Goal: Information Seeking & Learning: Compare options

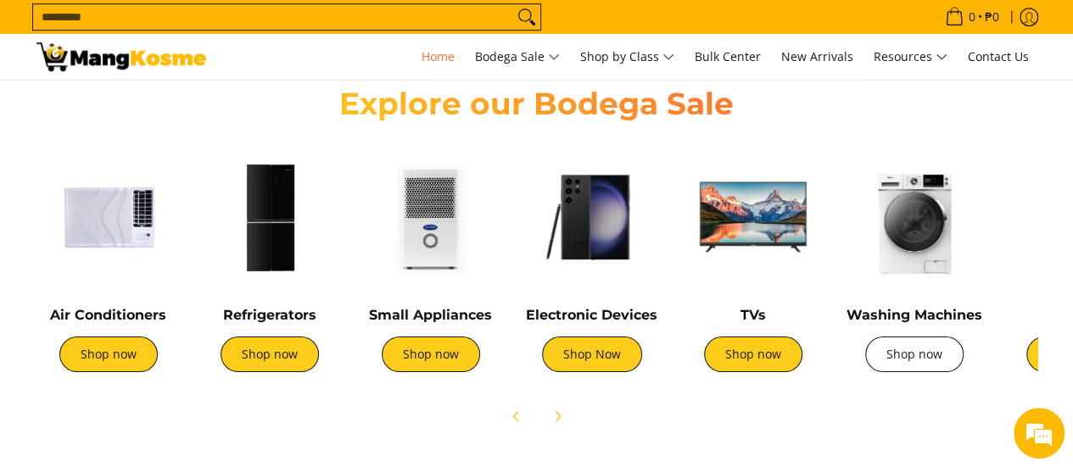
scroll to position [0, 674]
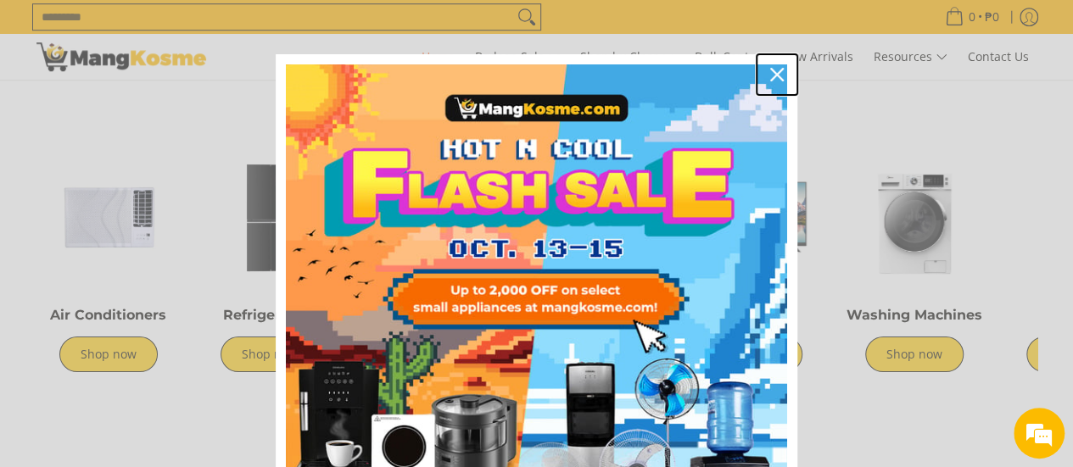
click at [773, 74] on icon "close icon" at bounding box center [777, 75] width 14 height 14
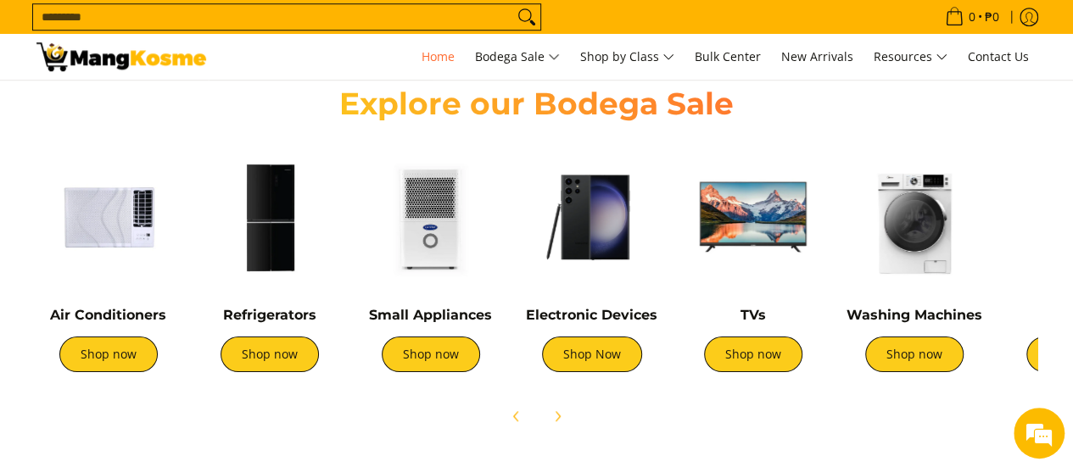
scroll to position [0, 0]
click at [901, 345] on link "Shop now" at bounding box center [914, 355] width 98 height 36
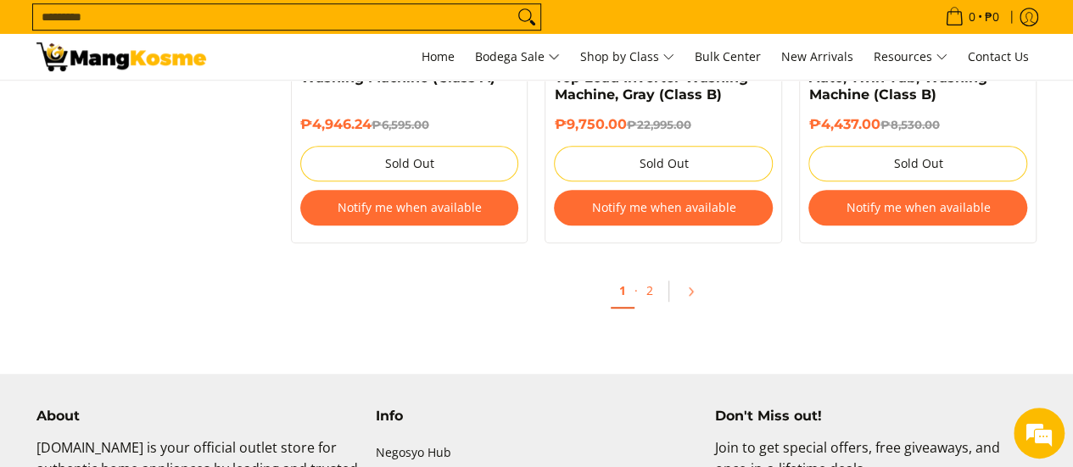
scroll to position [3731, 0]
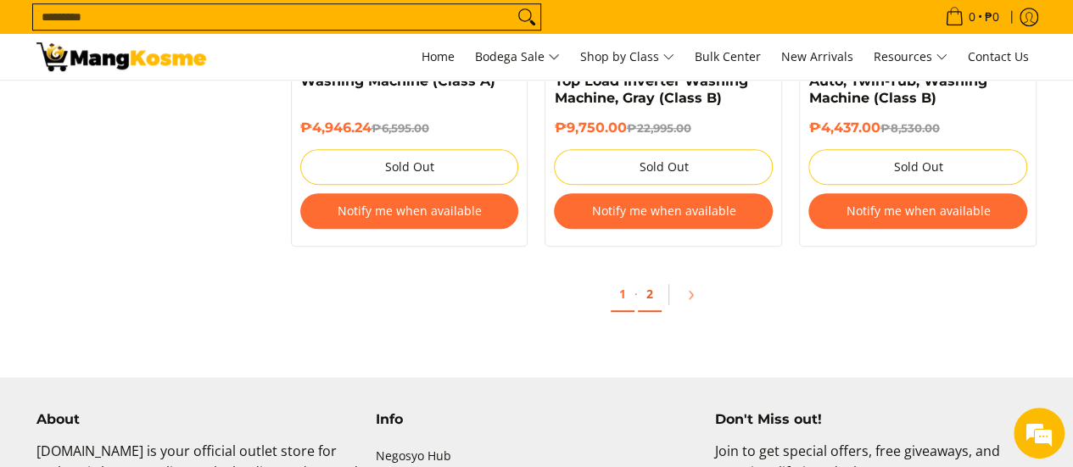
click at [645, 292] on link "2" at bounding box center [650, 294] width 24 height 35
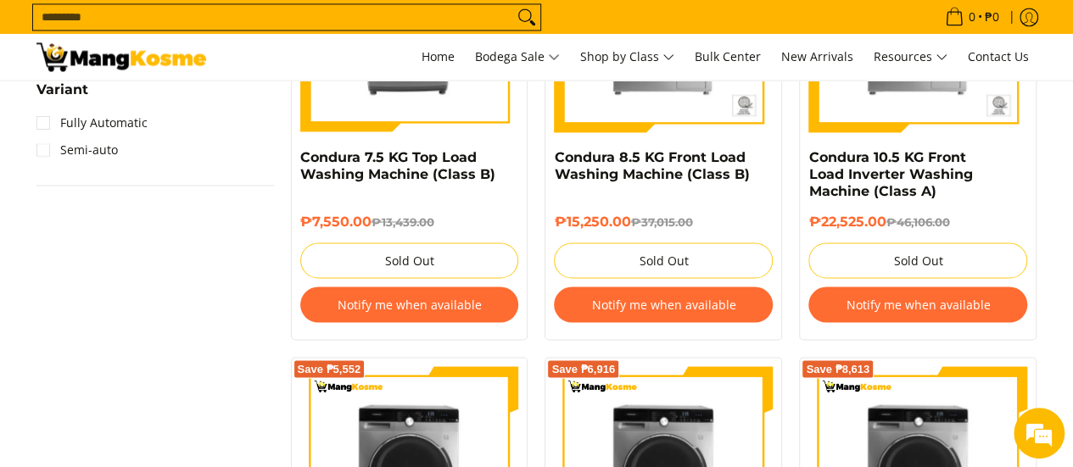
scroll to position [1187, 0]
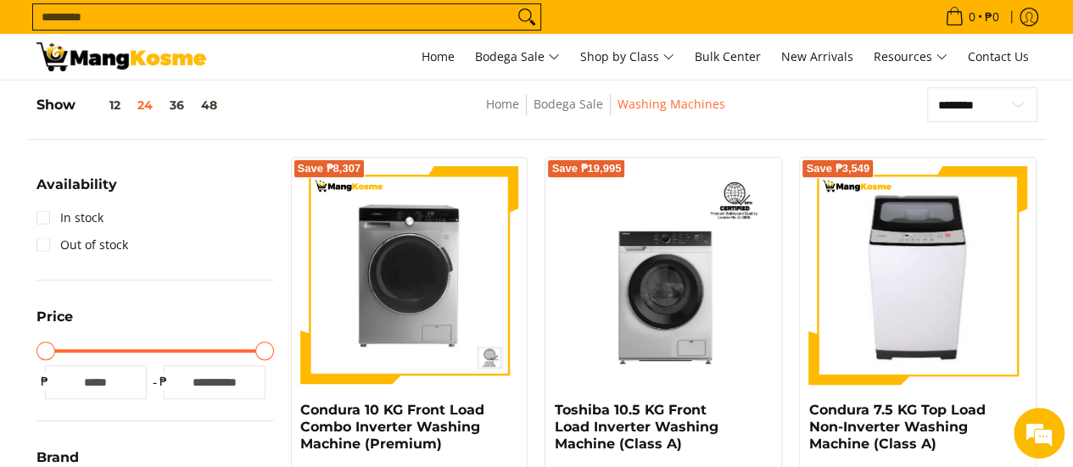
scroll to position [170, 0]
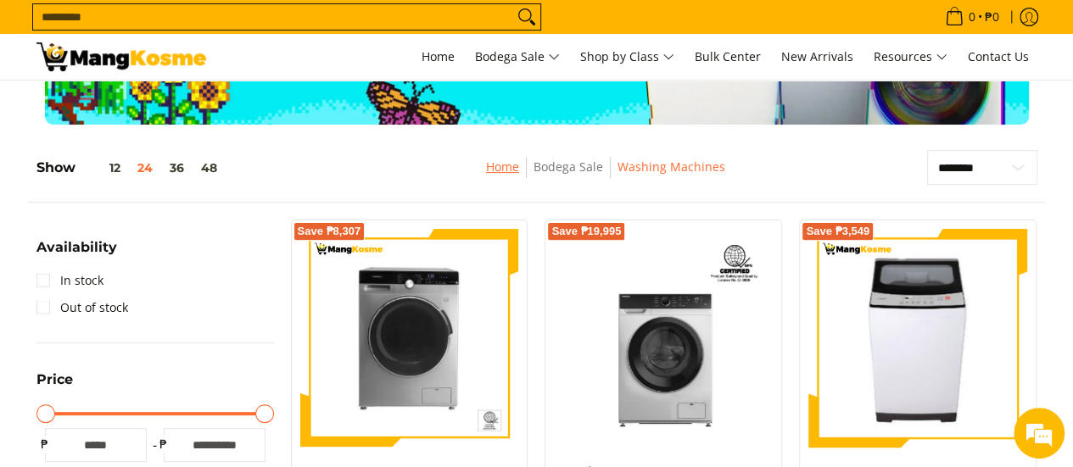
click at [514, 160] on link "Home" at bounding box center [502, 167] width 33 height 16
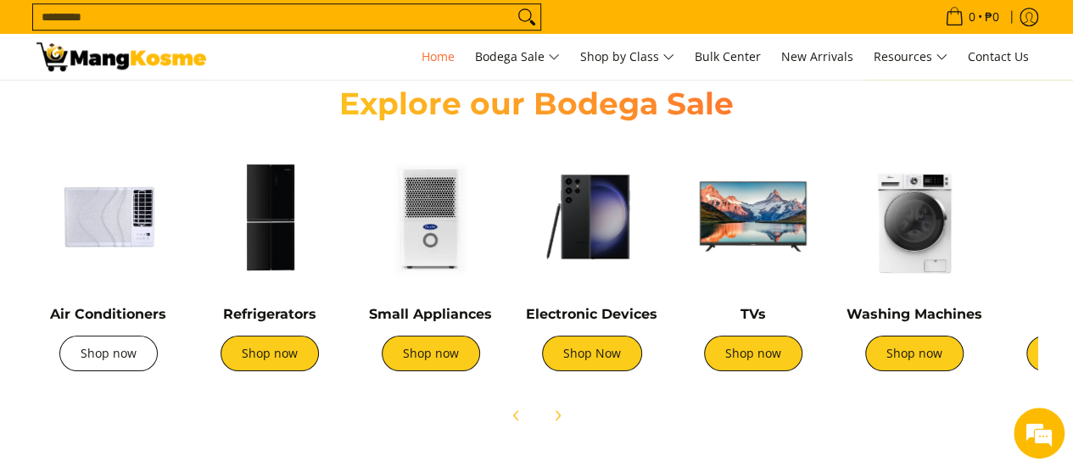
click at [112, 342] on link "Shop now" at bounding box center [108, 354] width 98 height 36
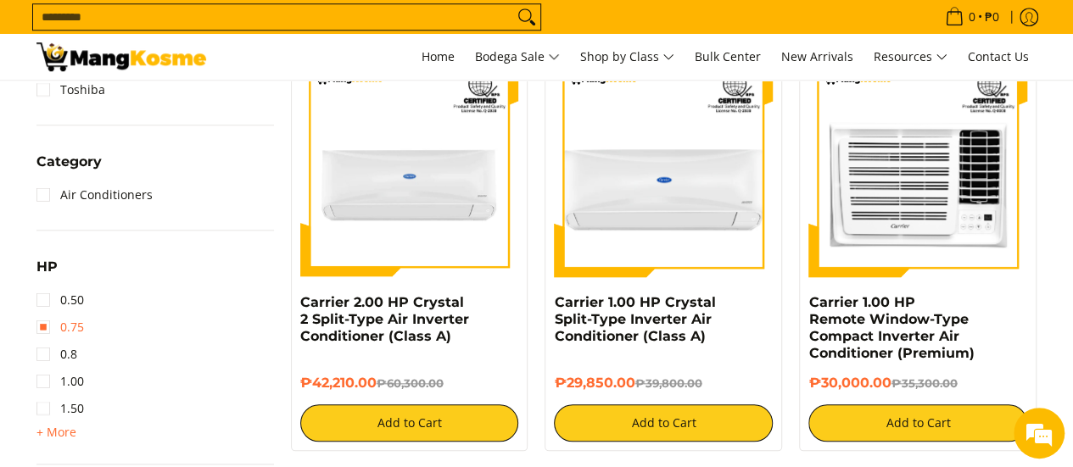
scroll to position [933, 0]
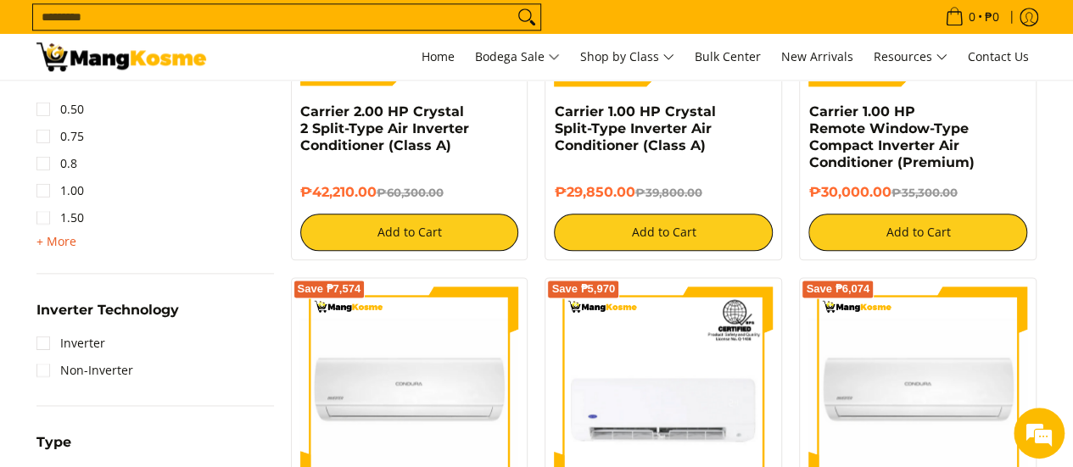
click at [43, 245] on span "+ More" at bounding box center [56, 242] width 40 height 14
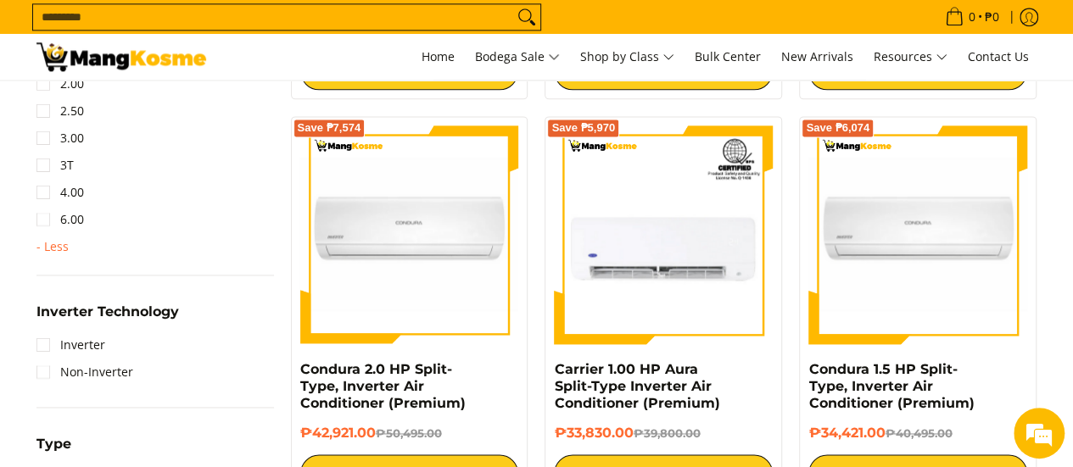
scroll to position [1102, 0]
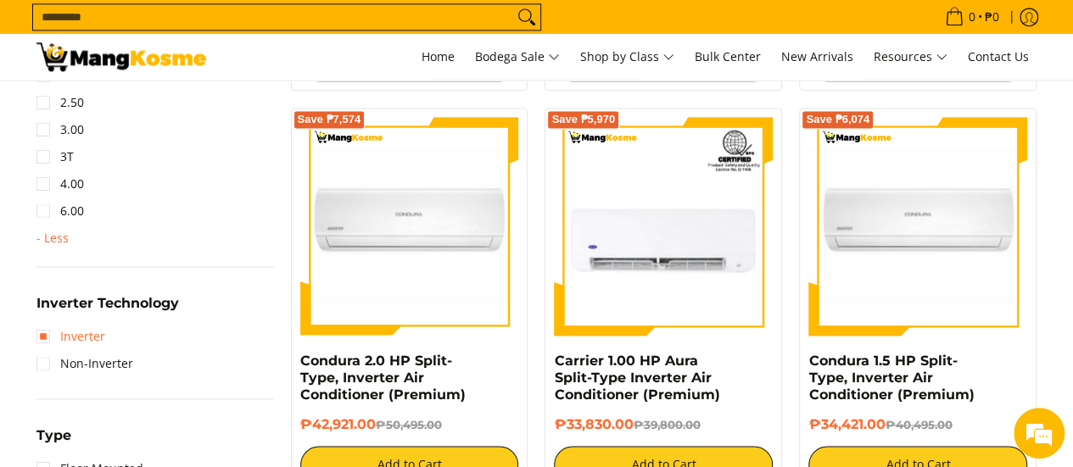
click at [81, 334] on link "Inverter" at bounding box center [70, 336] width 69 height 27
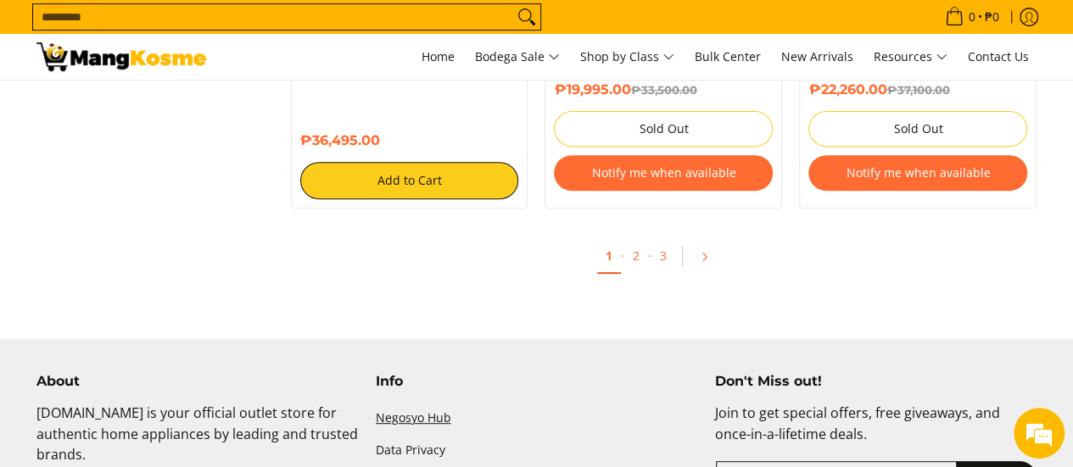
scroll to position [3545, 0]
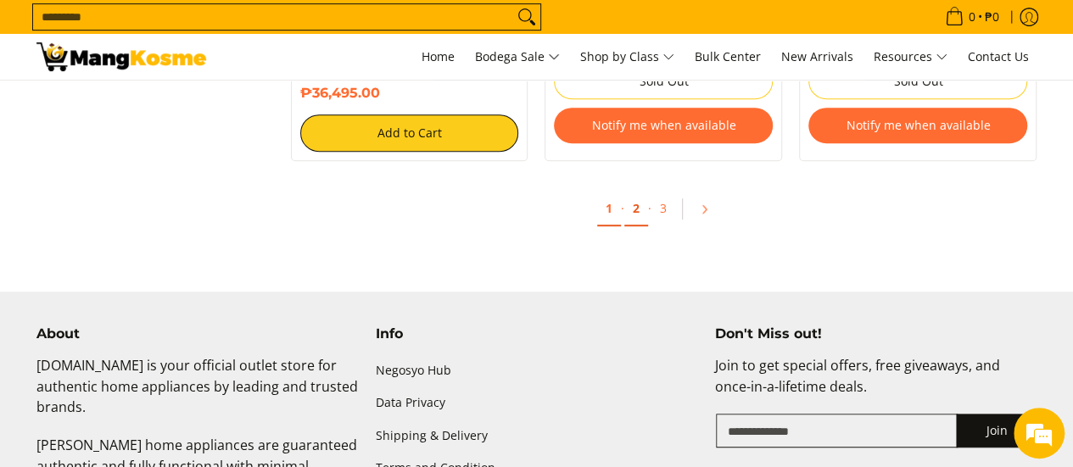
click at [636, 216] on link "2" at bounding box center [636, 209] width 24 height 35
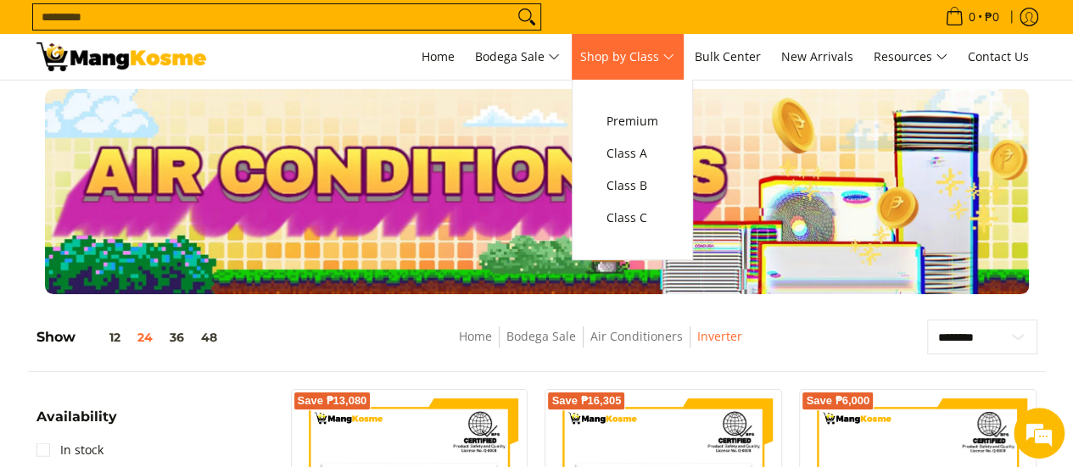
click at [605, 114] on ul "Premium Class A Class B Class C" at bounding box center [631, 170] width 121 height 181
click at [624, 121] on span "Premium" at bounding box center [632, 121] width 52 height 21
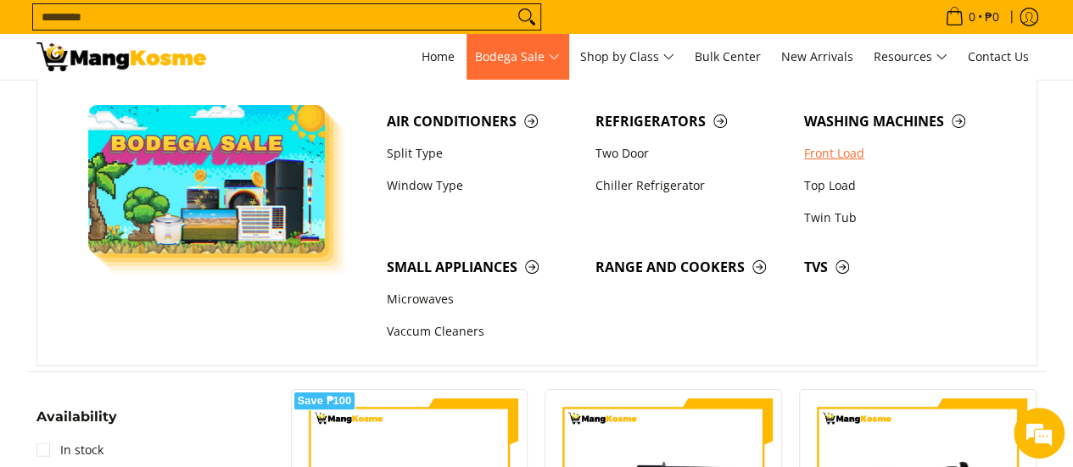
click at [858, 152] on link "Front Load" at bounding box center [899, 153] width 209 height 32
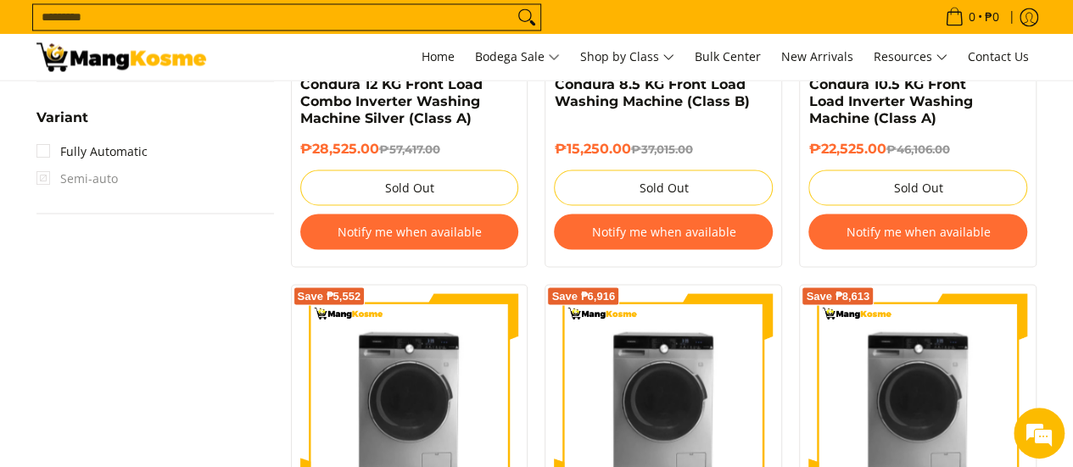
scroll to position [1731, 0]
